Goal: Information Seeking & Learning: Check status

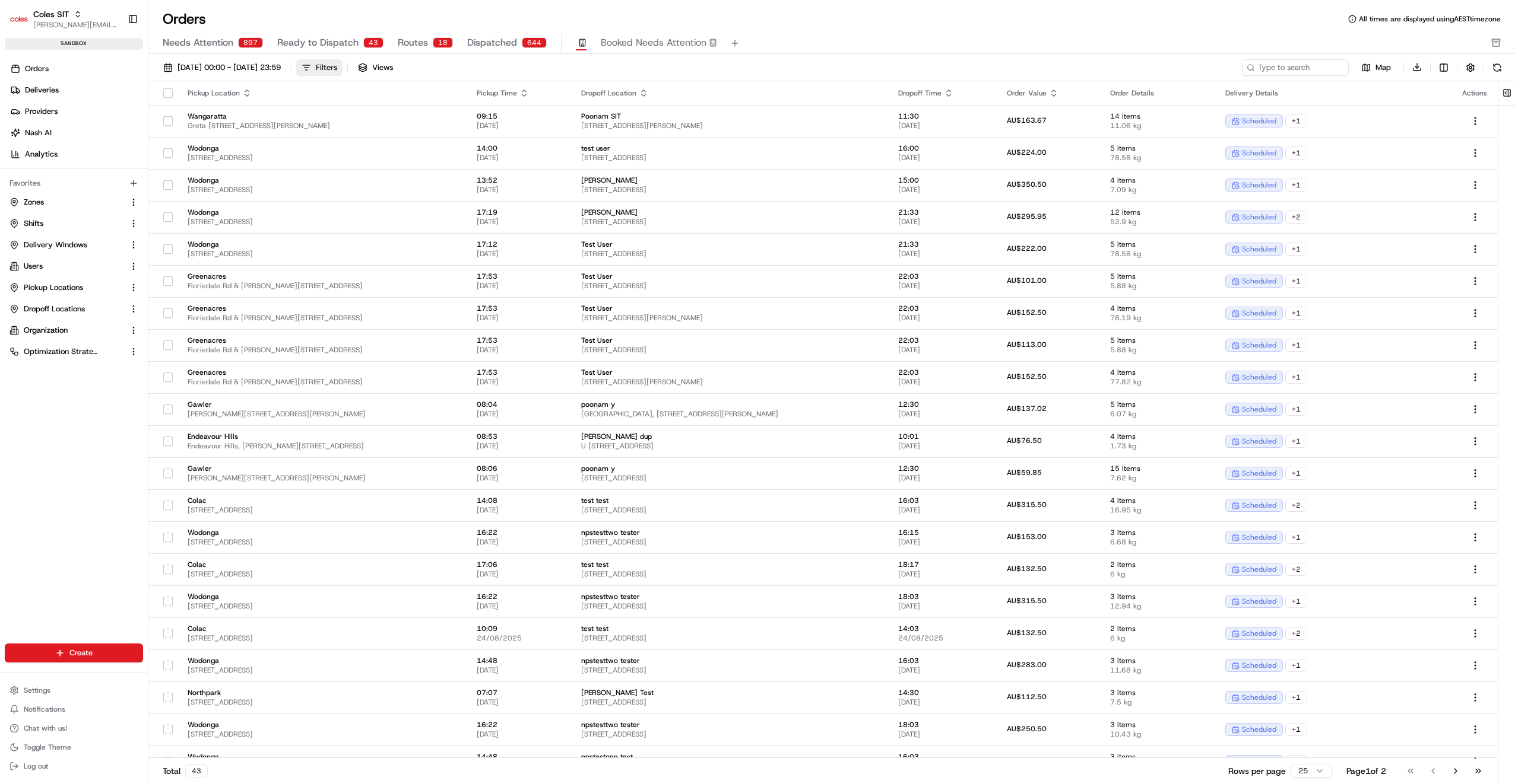
click at [337, 66] on div "Filters" at bounding box center [326, 67] width 21 height 10
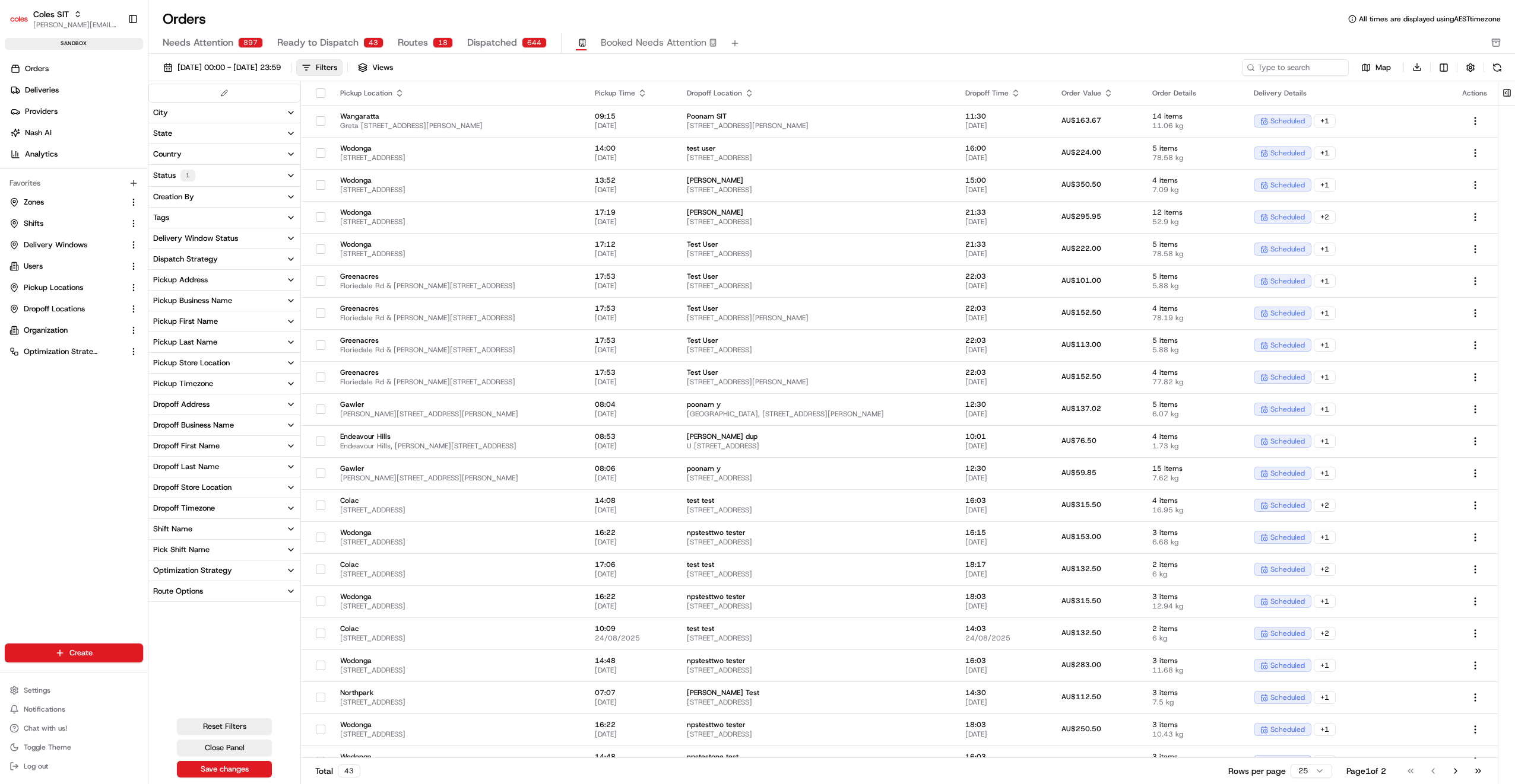
click at [203, 175] on button "Status 1" at bounding box center [225, 175] width 152 height 21
click at [212, 288] on button "Tags" at bounding box center [225, 289] width 152 height 20
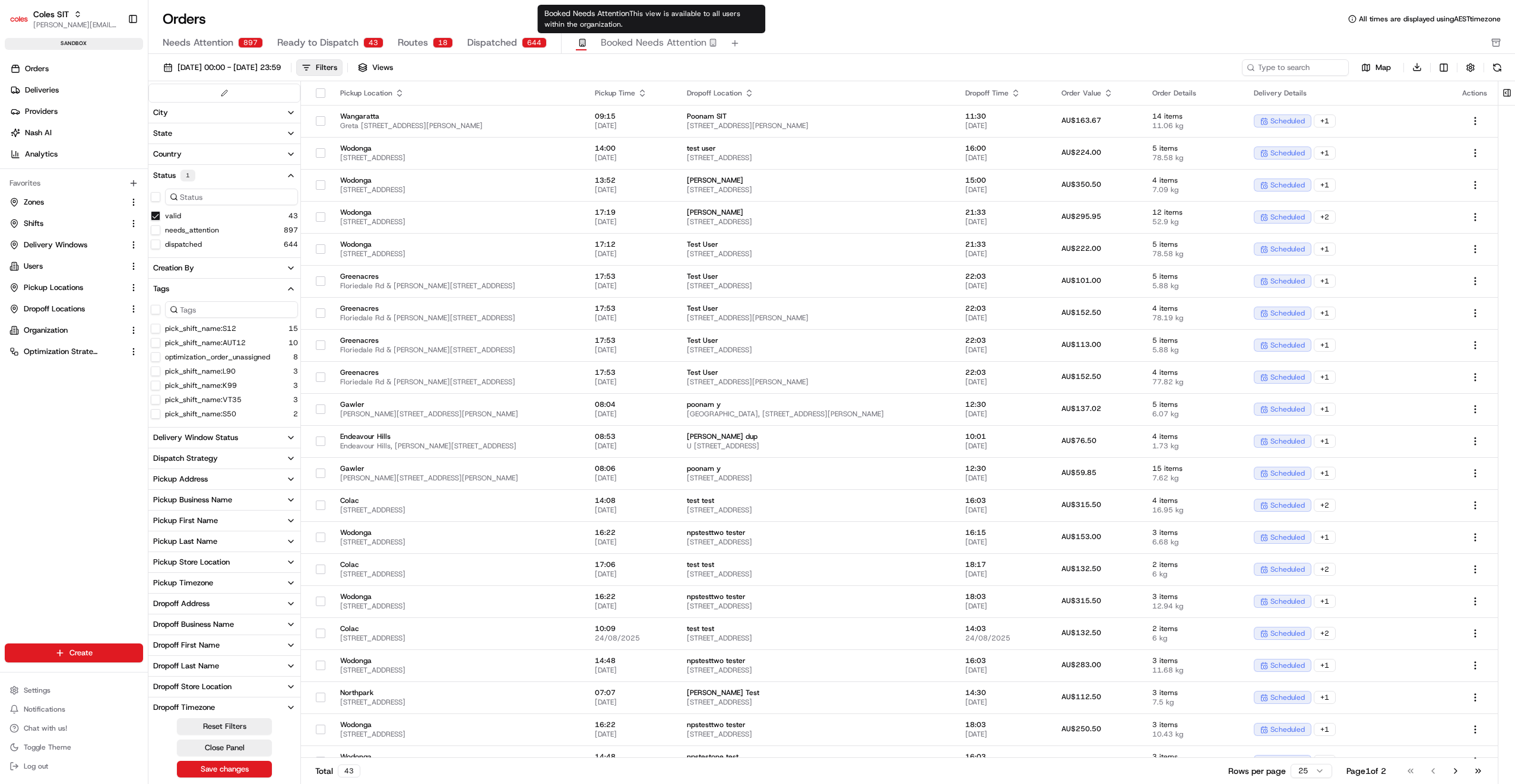
click at [621, 43] on span "Booked Needs Attention" at bounding box center [653, 43] width 106 height 15
